Goal: Information Seeking & Learning: Learn about a topic

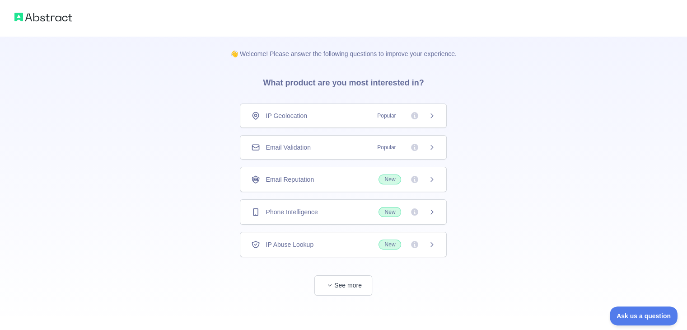
scroll to position [2, 0]
click at [356, 145] on div "Email Validation Popular" at bounding box center [343, 146] width 184 height 9
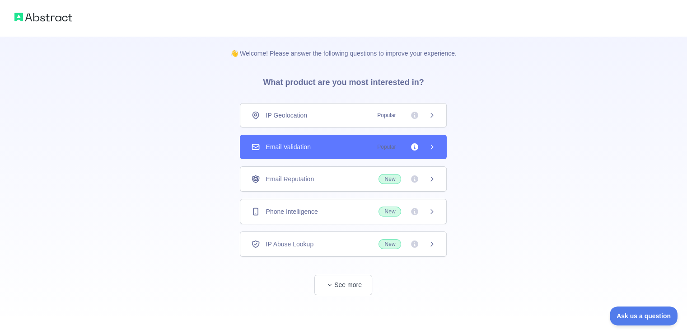
click at [434, 144] on icon at bounding box center [431, 146] width 7 height 7
click at [427, 145] on span "Popular" at bounding box center [404, 146] width 64 height 9
click at [298, 146] on span "Email Validation" at bounding box center [288, 146] width 45 height 9
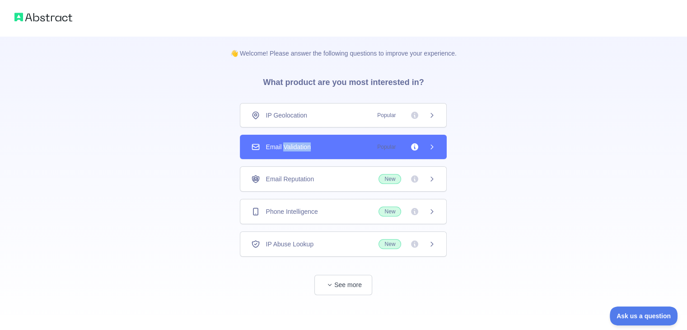
click at [298, 146] on span "Email Validation" at bounding box center [288, 146] width 45 height 9
click at [344, 273] on span "See more" at bounding box center [343, 276] width 207 height 38
drag, startPoint x: 119, startPoint y: 129, endPoint x: 49, endPoint y: 19, distance: 130.3
click at [119, 126] on div "👋 Welcome! Please answer the following questions to improve your experience. Wh…" at bounding box center [343, 164] width 687 height 333
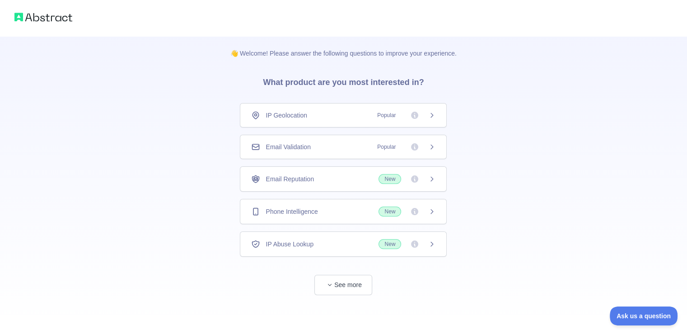
click at [393, 149] on span "Popular" at bounding box center [386, 146] width 29 height 9
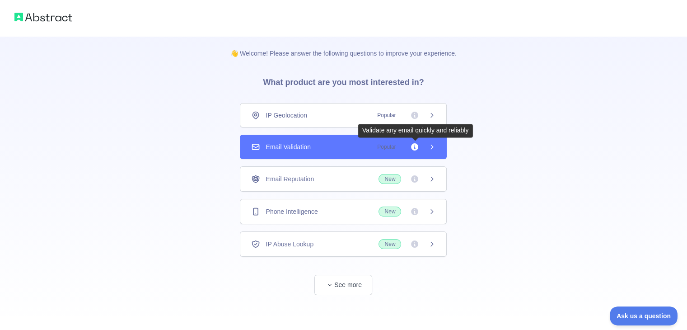
click at [413, 145] on icon at bounding box center [414, 146] width 7 height 7
click at [417, 146] on icon at bounding box center [414, 146] width 7 height 7
click at [430, 147] on icon at bounding box center [431, 146] width 7 height 7
click at [434, 145] on icon at bounding box center [431, 146] width 7 height 7
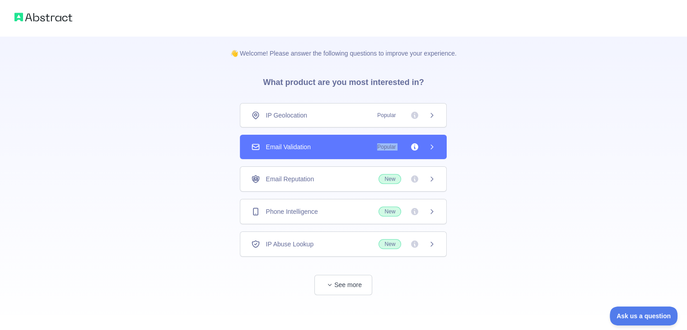
click at [434, 145] on icon at bounding box center [431, 146] width 7 height 7
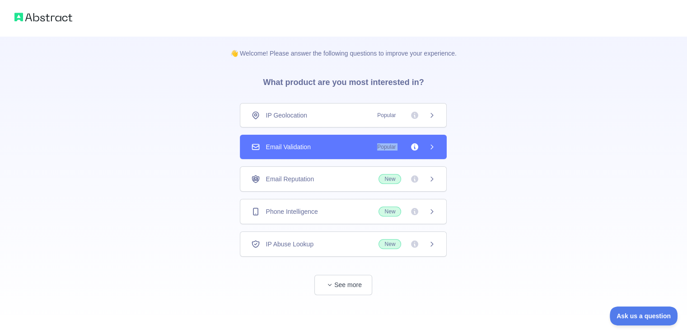
drag, startPoint x: 434, startPoint y: 145, endPoint x: 336, endPoint y: 147, distance: 98.5
click at [434, 145] on icon at bounding box center [431, 146] width 7 height 7
click at [293, 150] on span "Email Validation" at bounding box center [288, 146] width 45 height 9
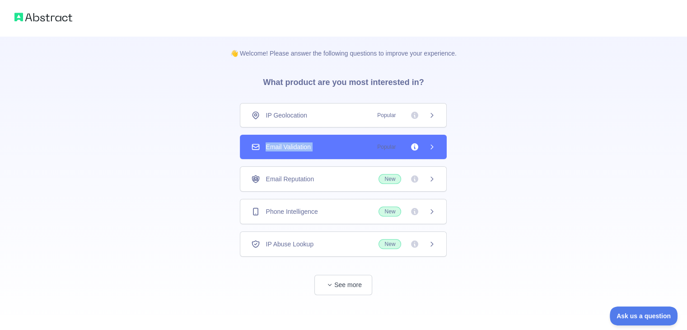
click at [293, 150] on span "Email Validation" at bounding box center [288, 146] width 45 height 9
click at [273, 150] on span "Email Validation" at bounding box center [288, 146] width 45 height 9
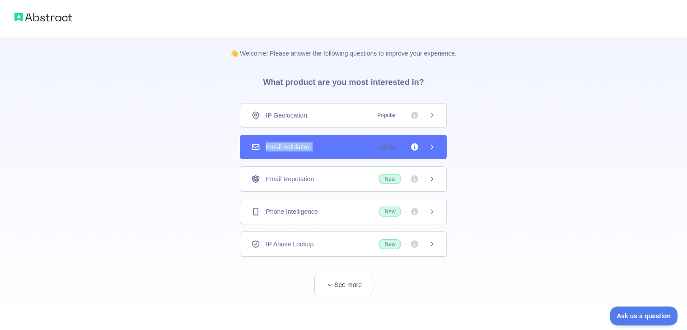
click at [273, 150] on span "Email Validation" at bounding box center [288, 146] width 45 height 9
click at [326, 148] on div "Email Validation Popular" at bounding box center [343, 146] width 184 height 9
click at [371, 148] on div "Email Validation Popular" at bounding box center [343, 146] width 184 height 9
click at [351, 284] on button "See more" at bounding box center [344, 285] width 58 height 20
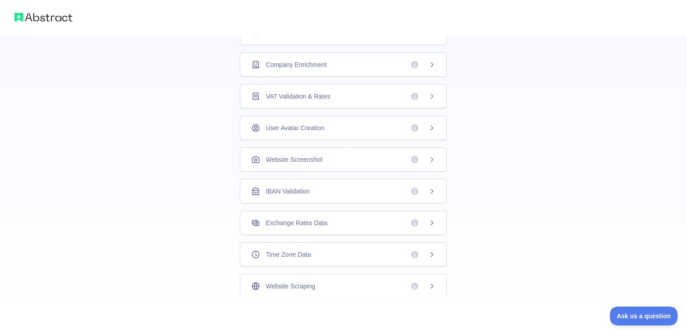
scroll to position [64, 0]
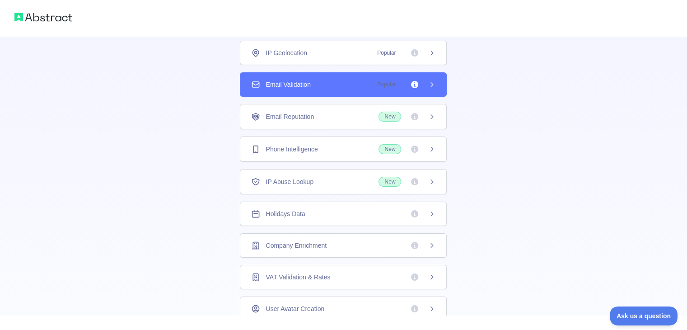
click at [430, 83] on icon at bounding box center [431, 84] width 7 height 7
click at [431, 83] on icon at bounding box center [432, 84] width 2 height 4
drag, startPoint x: 429, startPoint y: 83, endPoint x: 343, endPoint y: 89, distance: 85.6
click at [428, 83] on icon at bounding box center [431, 84] width 7 height 7
click at [271, 89] on div "Email Validation Popular" at bounding box center [343, 84] width 207 height 24
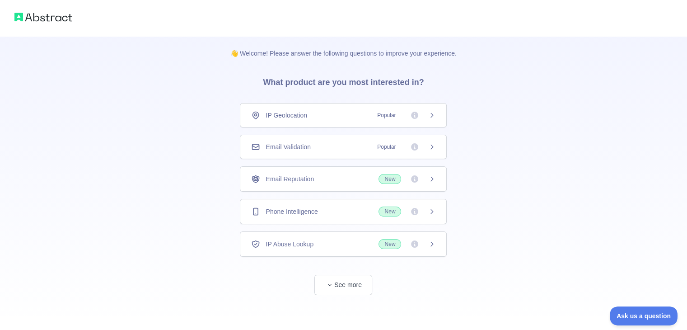
click at [324, 146] on div "Email Validation Popular" at bounding box center [343, 146] width 184 height 9
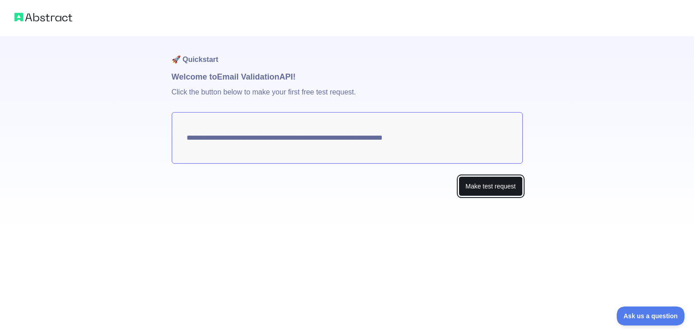
click at [481, 185] on button "Make test request" at bounding box center [491, 186] width 64 height 20
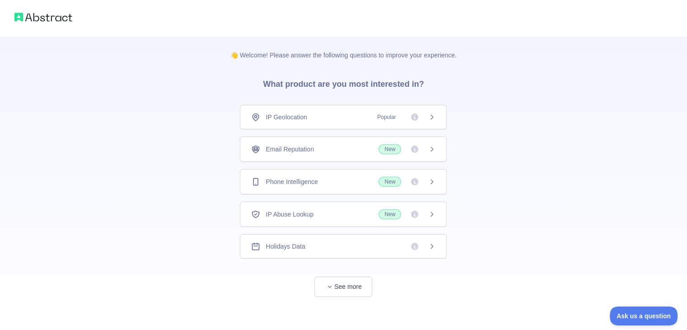
scroll to position [2, 0]
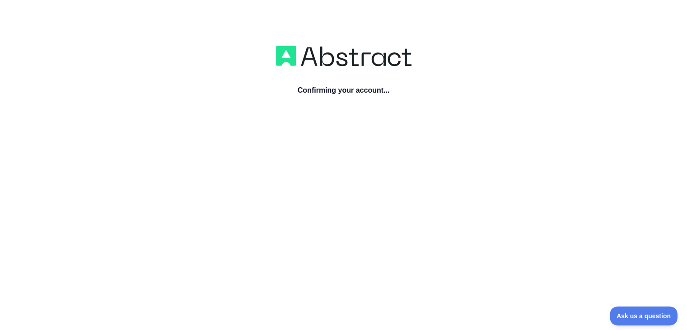
click at [318, 89] on h3 "Confirming your account..." at bounding box center [344, 90] width 136 height 11
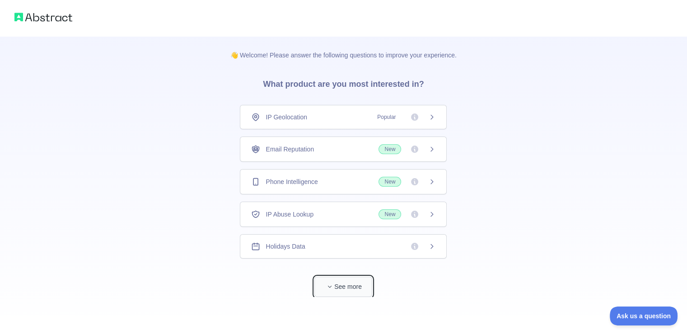
click at [329, 282] on span "button" at bounding box center [329, 286] width 9 height 9
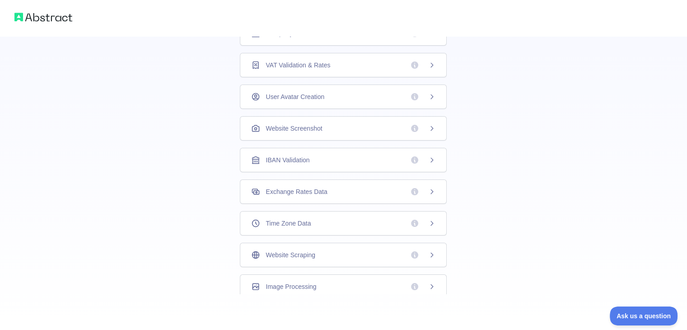
scroll to position [245, 0]
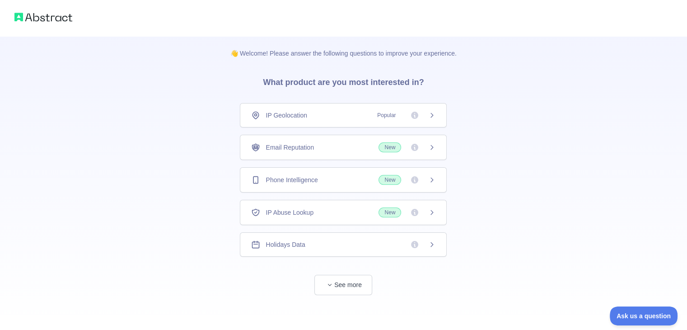
click at [311, 145] on span "Email Reputation" at bounding box center [290, 147] width 48 height 9
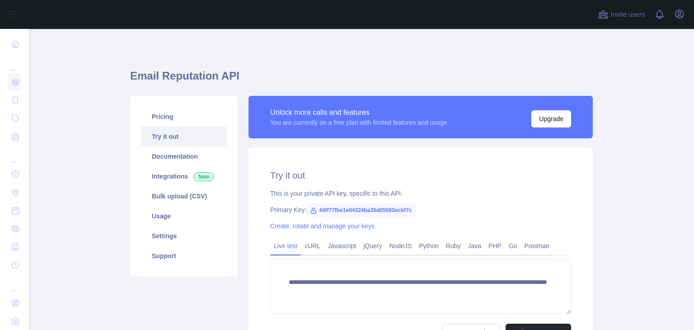
click at [315, 212] on span "44ff77fbe1e04324ba35d05560acbf7c" at bounding box center [360, 210] width 109 height 14
click at [310, 212] on icon at bounding box center [313, 210] width 7 height 7
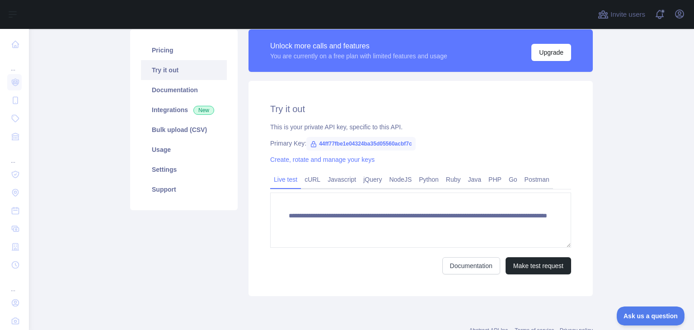
scroll to position [45, 0]
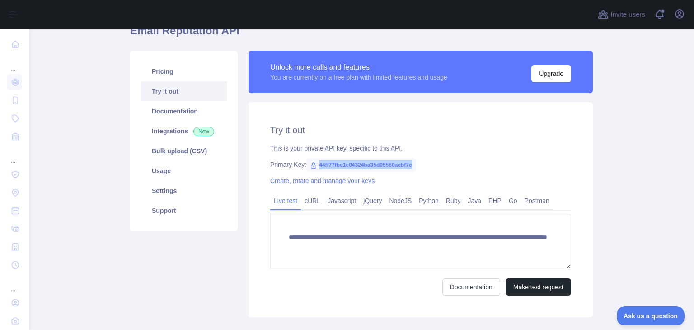
drag, startPoint x: 314, startPoint y: 164, endPoint x: 409, endPoint y: 165, distance: 95.4
click at [409, 165] on span "44ff77fbe1e04324ba35d05560acbf7c" at bounding box center [360, 165] width 109 height 14
copy span "44ff77fbe1e04324ba35d05560acbf7c"
